Goal: Contribute content: Contribute content

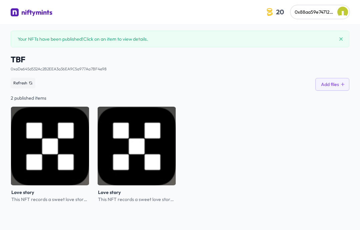
click at [35, 14] on div "niftymints" at bounding box center [36, 12] width 31 height 9
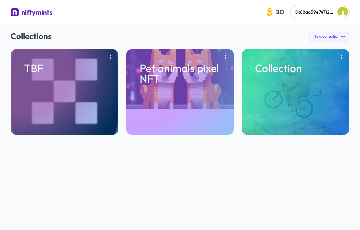
click at [209, 94] on div "Pet animals pixel NFT" at bounding box center [180, 91] width 108 height 85
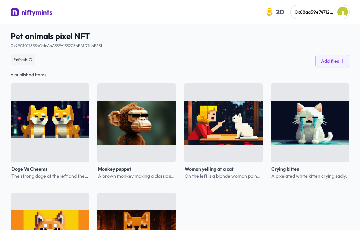
click at [210, 95] on img at bounding box center [223, 122] width 79 height 79
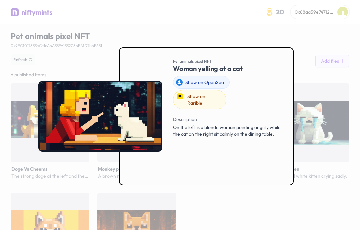
click at [332, 28] on div at bounding box center [180, 115] width 360 height 230
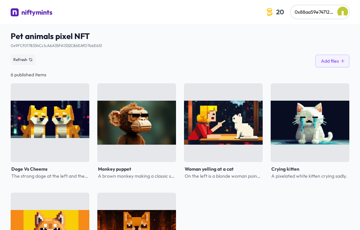
click at [327, 53] on div "Refresh Add files" at bounding box center [180, 59] width 339 height 15
click at [324, 60] on button "Add files" at bounding box center [332, 61] width 34 height 13
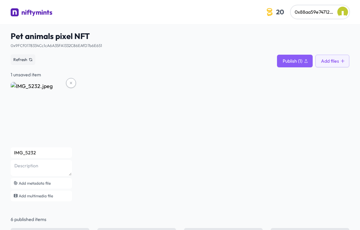
click at [75, 80] on button at bounding box center [71, 83] width 10 height 10
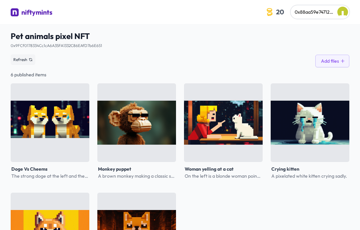
click at [344, 62] on icon at bounding box center [342, 61] width 5 height 5
click at [333, 61] on button "Add files" at bounding box center [332, 61] width 34 height 13
click at [338, 62] on button "Add files" at bounding box center [332, 61] width 34 height 13
click at [338, 66] on button "Add files" at bounding box center [332, 61] width 34 height 13
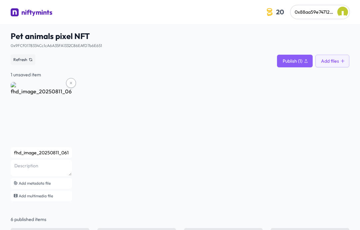
click at [62, 151] on input "fhd_image_20250811_061645" at bounding box center [41, 152] width 61 height 11
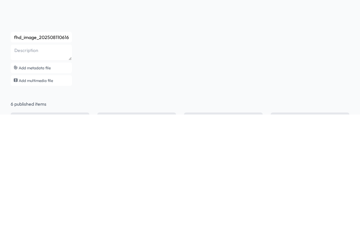
click at [58, 147] on input "fhd_image_20250811061645" at bounding box center [41, 152] width 61 height 11
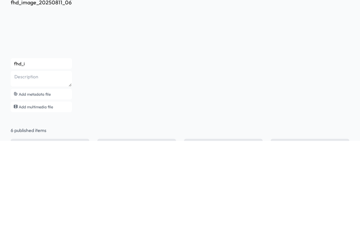
type input "fhd_"
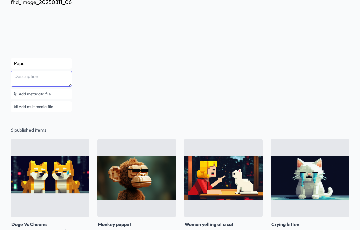
click at [39, 78] on textarea at bounding box center [41, 79] width 61 height 16
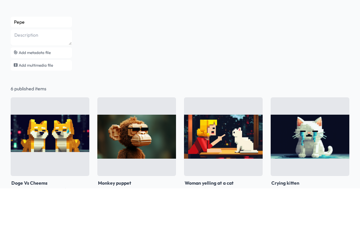
click at [28, 58] on input "Pepe" at bounding box center [41, 63] width 61 height 11
type input "[PERSON_NAME]"
click at [24, 71] on textarea at bounding box center [41, 79] width 61 height 16
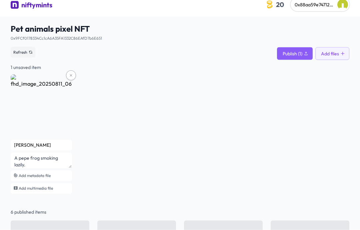
scroll to position [0, 0]
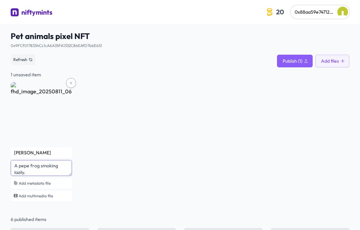
type textarea "A pepe frog smoking lazily."
click at [297, 63] on span "Publish (1)" at bounding box center [293, 61] width 20 height 7
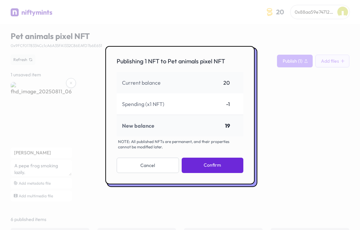
click at [219, 173] on button "Confirm" at bounding box center [213, 165] width 62 height 15
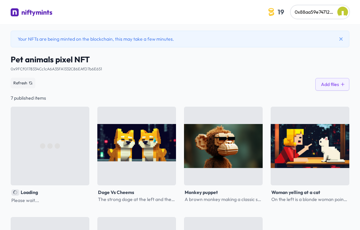
click at [80, 155] on img at bounding box center [50, 146] width 79 height 79
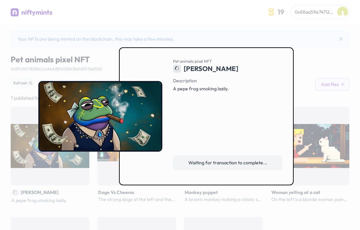
click at [246, 166] on span "Waiting for transaction to complete..." at bounding box center [227, 162] width 79 height 7
click at [328, 95] on div at bounding box center [180, 115] width 360 height 230
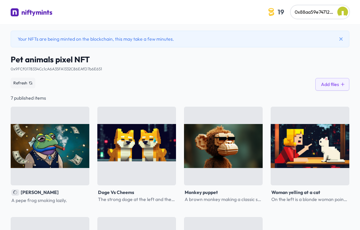
click at [335, 84] on button "Add files" at bounding box center [332, 84] width 34 height 13
click at [70, 137] on img at bounding box center [50, 146] width 79 height 79
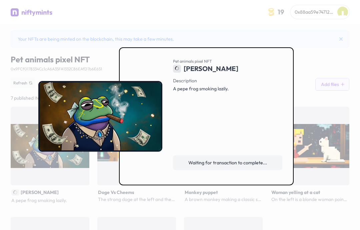
click at [237, 170] on link "Waiting for transaction to complete..." at bounding box center [227, 162] width 109 height 15
click at [322, 54] on div at bounding box center [180, 115] width 360 height 230
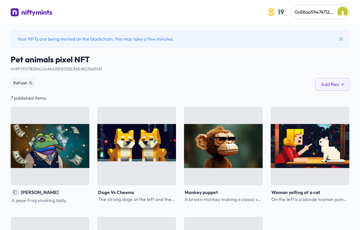
click at [324, 55] on span "Pet animals pixel NFT" at bounding box center [180, 59] width 339 height 11
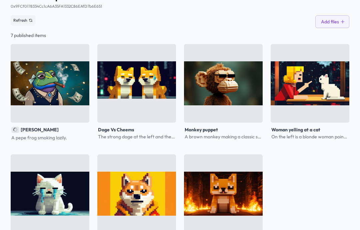
click at [211, 196] on img at bounding box center [223, 193] width 79 height 79
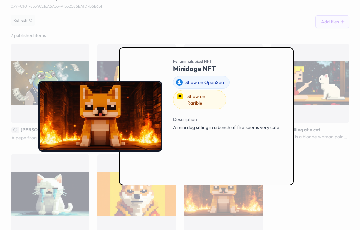
scroll to position [89, 0]
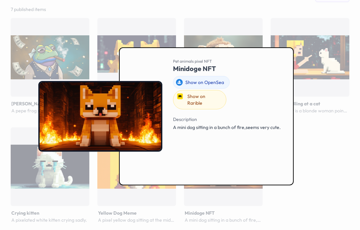
click at [258, 125] on span "A mini dog sitting in a bunch of fire,seems very cute." at bounding box center [227, 127] width 108 height 6
click at [319, 104] on div at bounding box center [180, 115] width 360 height 230
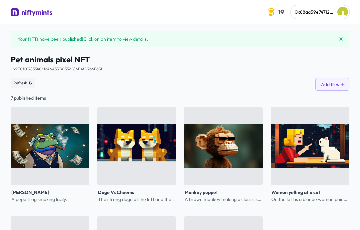
click at [333, 85] on button "Add files" at bounding box center [332, 84] width 34 height 13
click at [337, 85] on button "Add files" at bounding box center [332, 84] width 34 height 13
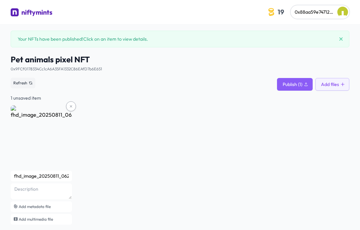
click at [70, 179] on input "fhd_image_20250811_062413" at bounding box center [41, 176] width 61 height 11
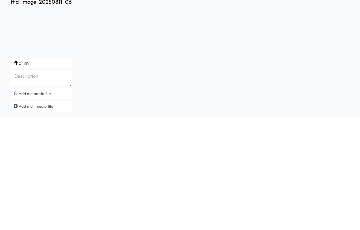
type input "fhd_i"
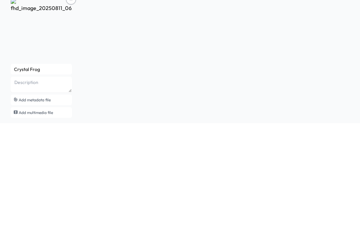
type input "Crystal Frog"
click at [30, 183] on textarea at bounding box center [41, 191] width 61 height 16
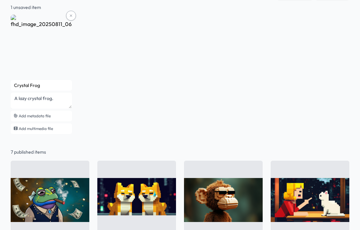
scroll to position [90, 0]
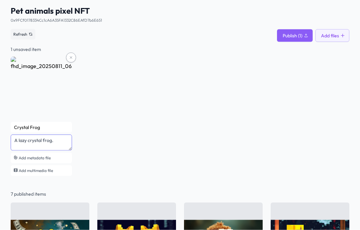
type textarea "A lazy crystal frog."
click at [301, 29] on button "Publish (1)" at bounding box center [295, 35] width 36 height 13
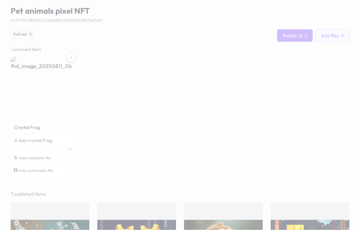
scroll to position [49, 0]
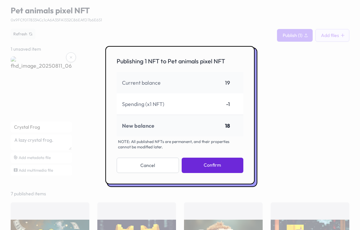
click at [223, 173] on button "Confirm" at bounding box center [213, 165] width 62 height 15
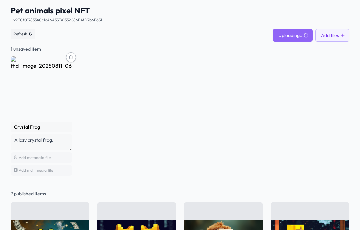
click at [281, 22] on div "0x9FCf0178334Cc1cA6A35FA1332C86EAfD7b6E651 See smart contract" at bounding box center [180, 18] width 339 height 11
click at [68, 105] on img at bounding box center [41, 86] width 61 height 61
click at [53, 101] on img at bounding box center [41, 86] width 61 height 61
click at [135, 94] on div "Crystal Frog A lazy crystal frog. Add metadata file Add multimedia file" at bounding box center [180, 116] width 339 height 121
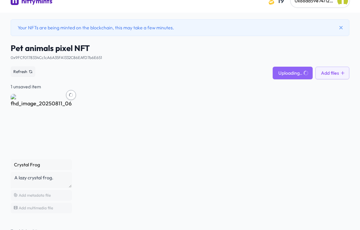
scroll to position [0, 0]
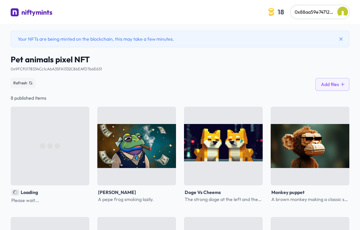
click at [73, 155] on img at bounding box center [50, 146] width 79 height 79
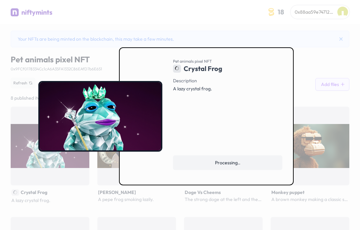
click at [346, 28] on div at bounding box center [180, 115] width 360 height 230
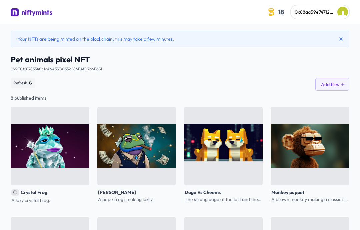
click at [76, 155] on img at bounding box center [50, 146] width 79 height 79
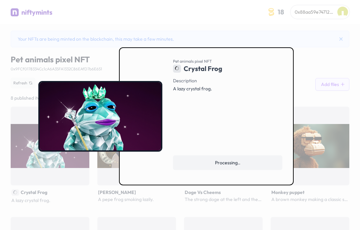
click at [234, 166] on span "Processing.." at bounding box center [227, 162] width 25 height 7
click at [237, 166] on span "Processing.." at bounding box center [227, 162] width 25 height 7
click at [335, 29] on div at bounding box center [180, 115] width 360 height 230
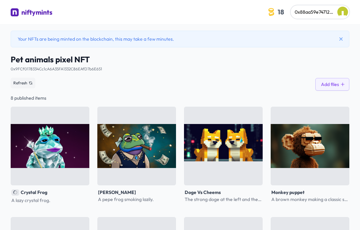
click at [343, 38] on icon at bounding box center [340, 38] width 5 height 5
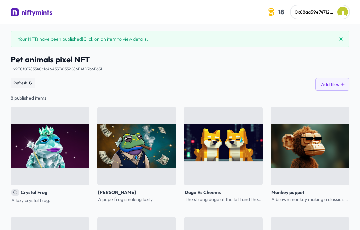
click at [341, 37] on icon at bounding box center [340, 38] width 5 height 5
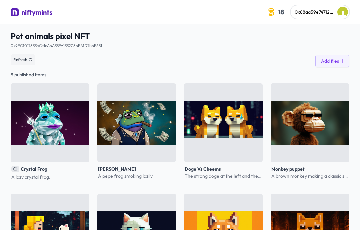
click at [47, 154] on img at bounding box center [50, 122] width 79 height 79
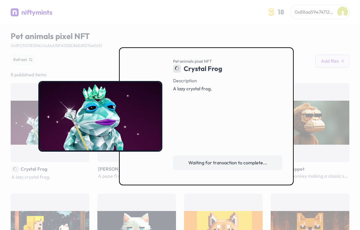
click at [245, 170] on link "Waiting for transaction to complete..." at bounding box center [227, 162] width 109 height 15
click at [323, 49] on div at bounding box center [180, 115] width 360 height 230
click at [357, 72] on div "Pet animals pixel NFT 0x9FCf0178334Cc1cA6A35FA1332C86EAfD7b6E651 See smart cont…" at bounding box center [180, 160] width 360 height 272
